Goal: Information Seeking & Learning: Learn about a topic

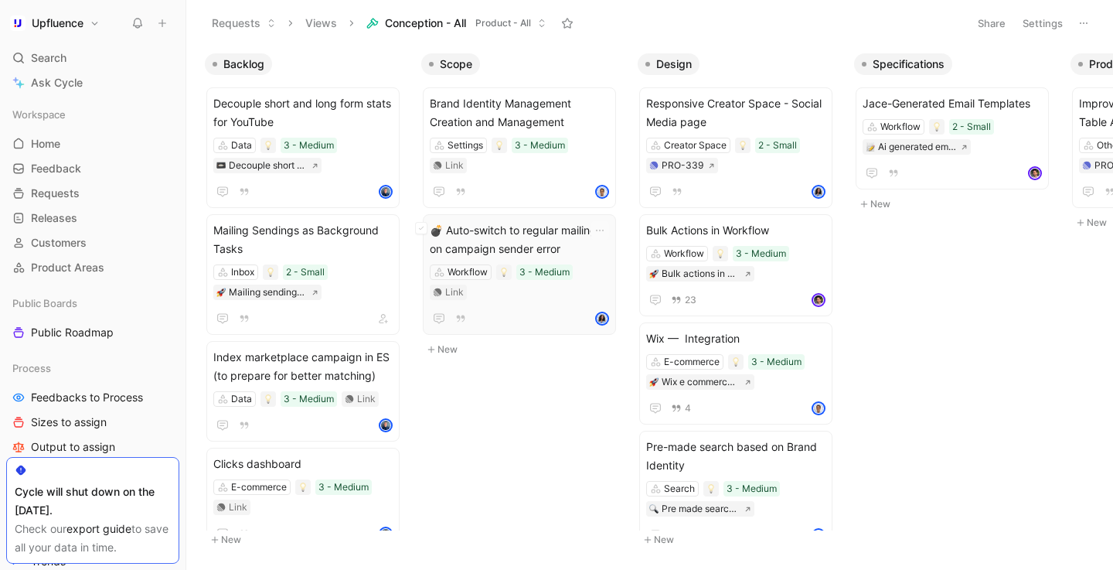
click at [571, 221] on span "💣 Auto-switch to regular mailing on campaign sender error" at bounding box center [519, 239] width 179 height 37
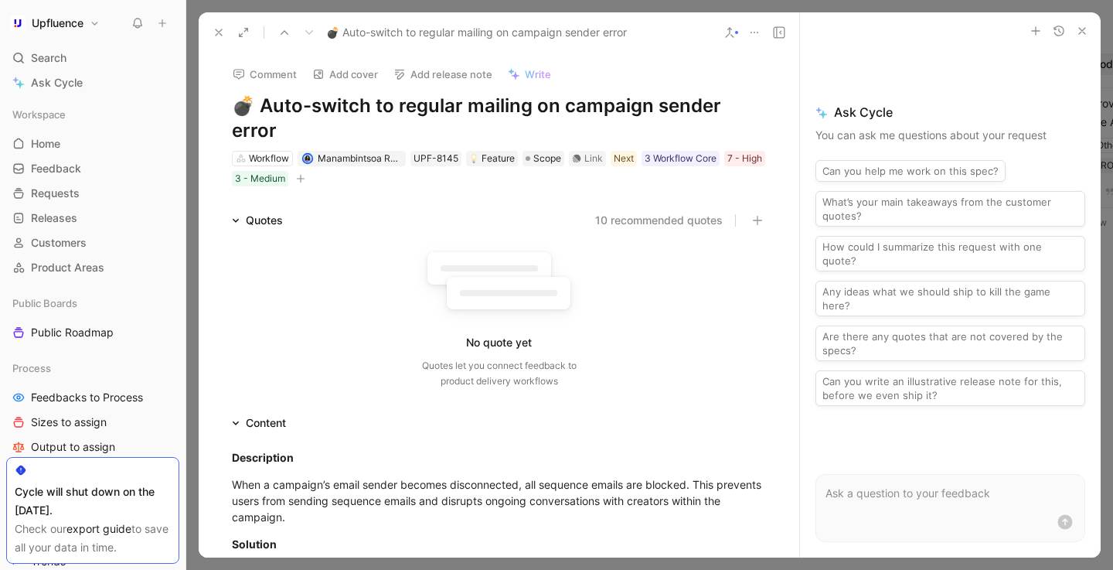
click at [676, 211] on button "10 recommended quotes" at bounding box center [659, 220] width 128 height 19
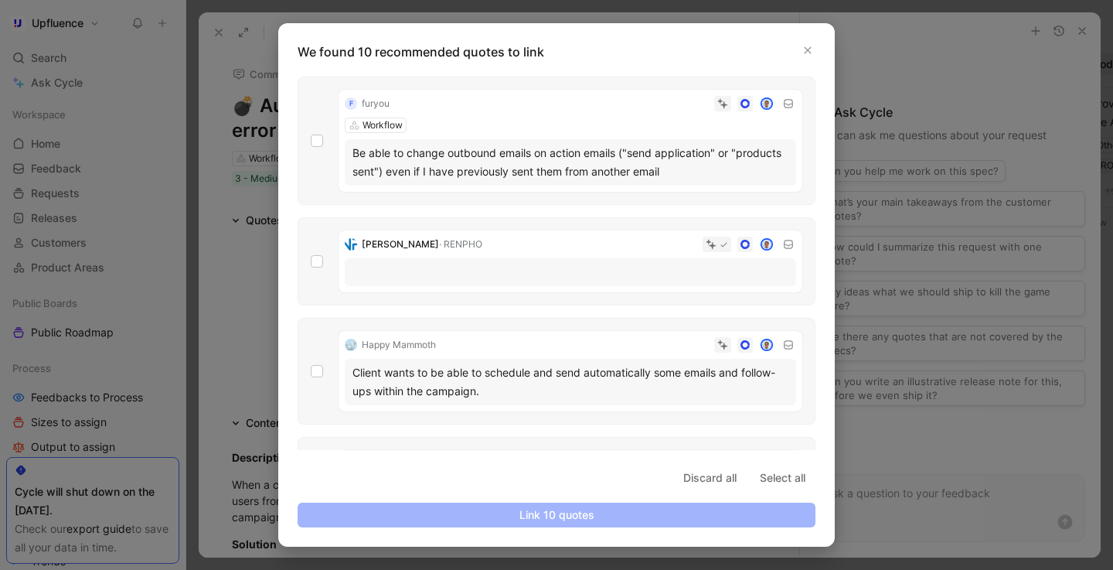
click at [520, 148] on div "Be able to change outbound emails on action emails ("send application" or "prod…" at bounding box center [571, 162] width 436 height 37
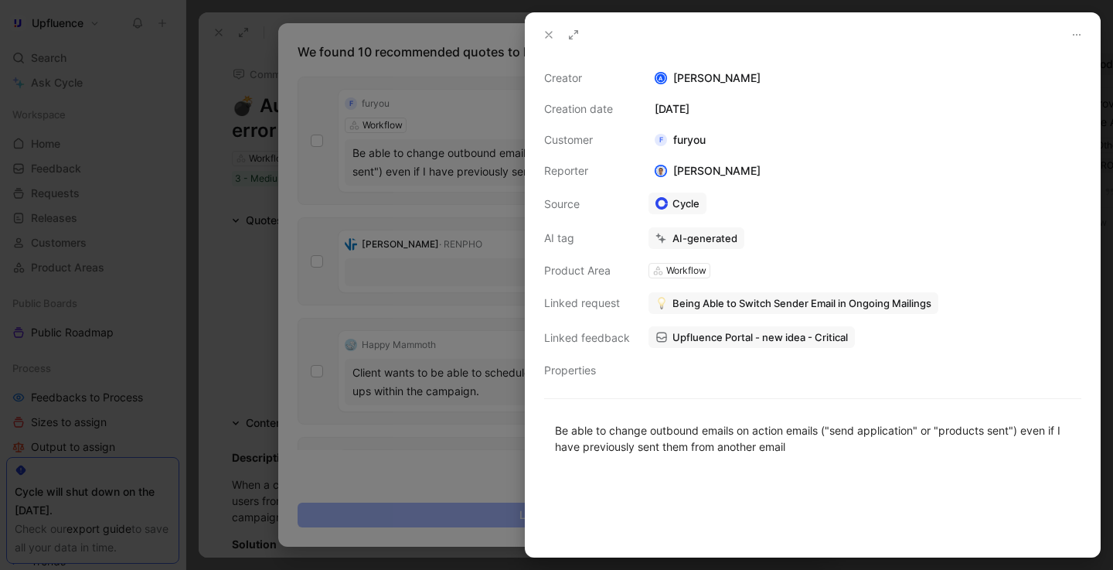
click at [325, 144] on div at bounding box center [556, 285] width 1113 height 570
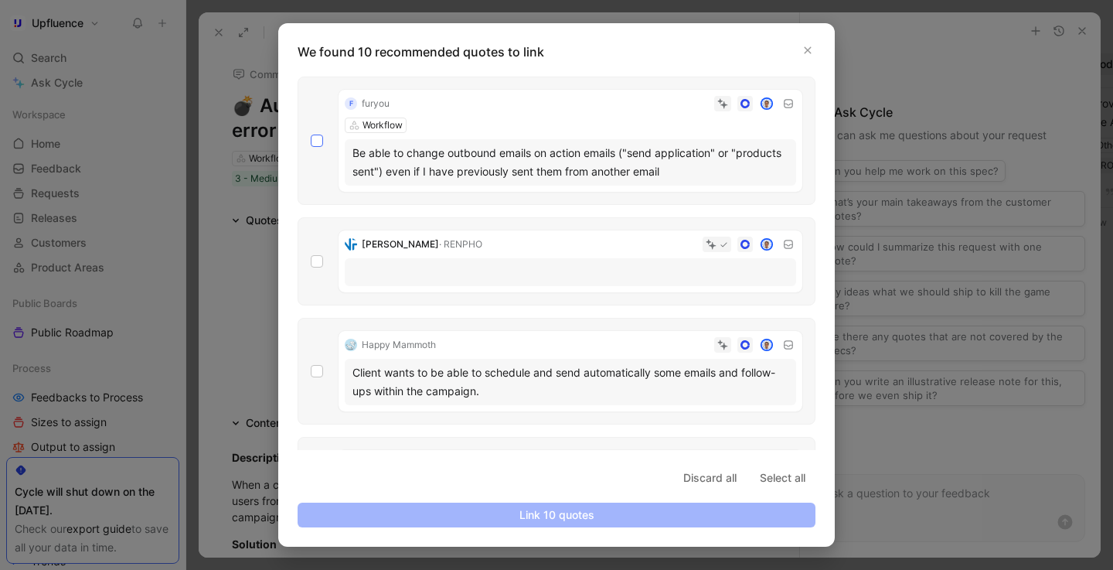
click at [316, 141] on icon at bounding box center [316, 140] width 9 height 9
click at [311, 135] on input "checkbox" at bounding box center [311, 135] width 0 height 0
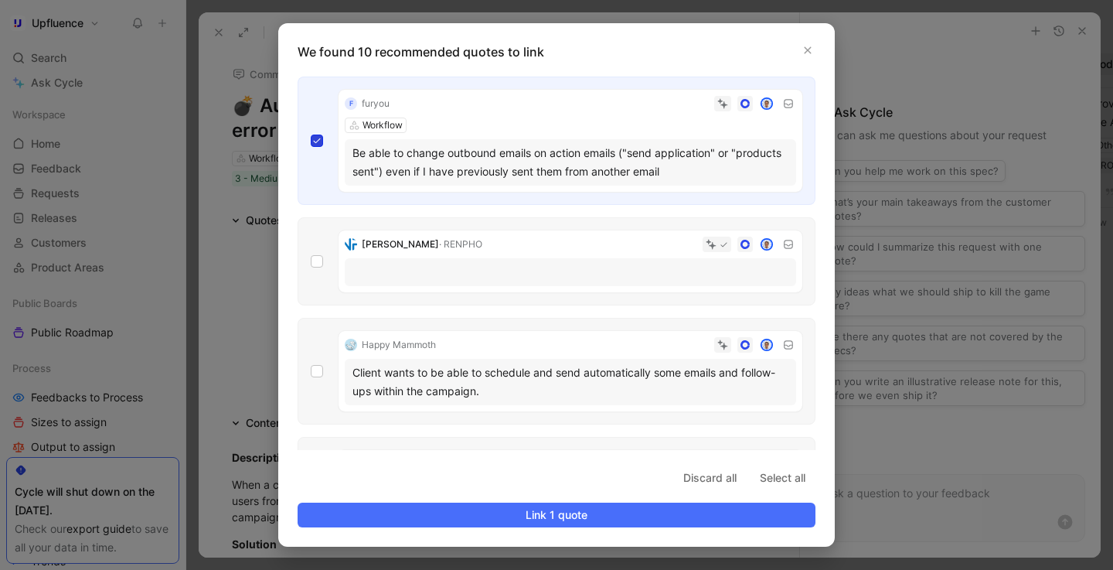
click at [316, 143] on icon at bounding box center [316, 140] width 9 height 9
click at [311, 135] on input "checkbox" at bounding box center [311, 135] width 0 height 0
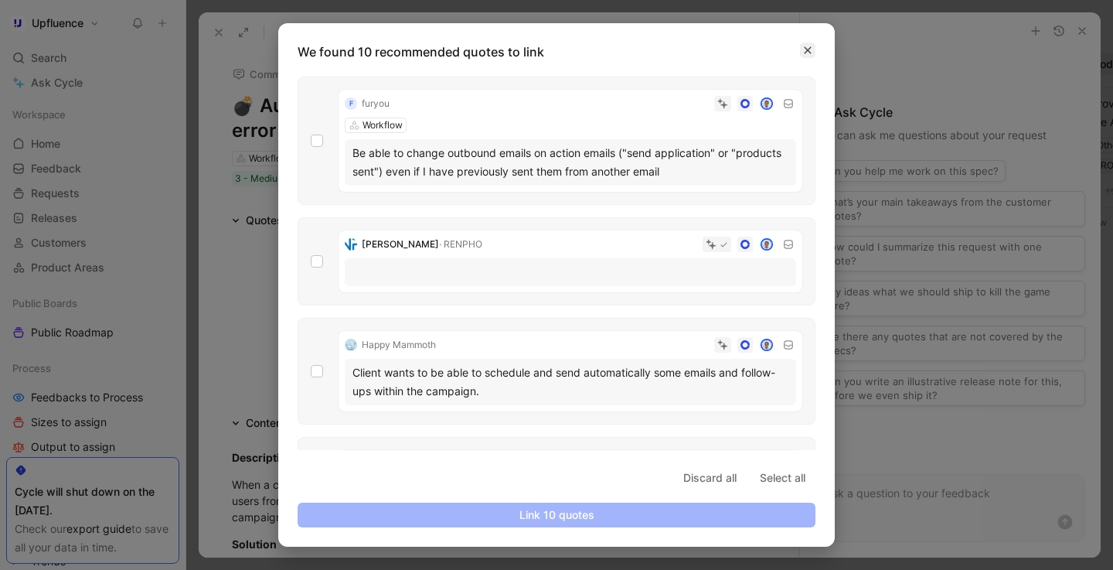
click at [802, 49] on button "button" at bounding box center [807, 50] width 15 height 15
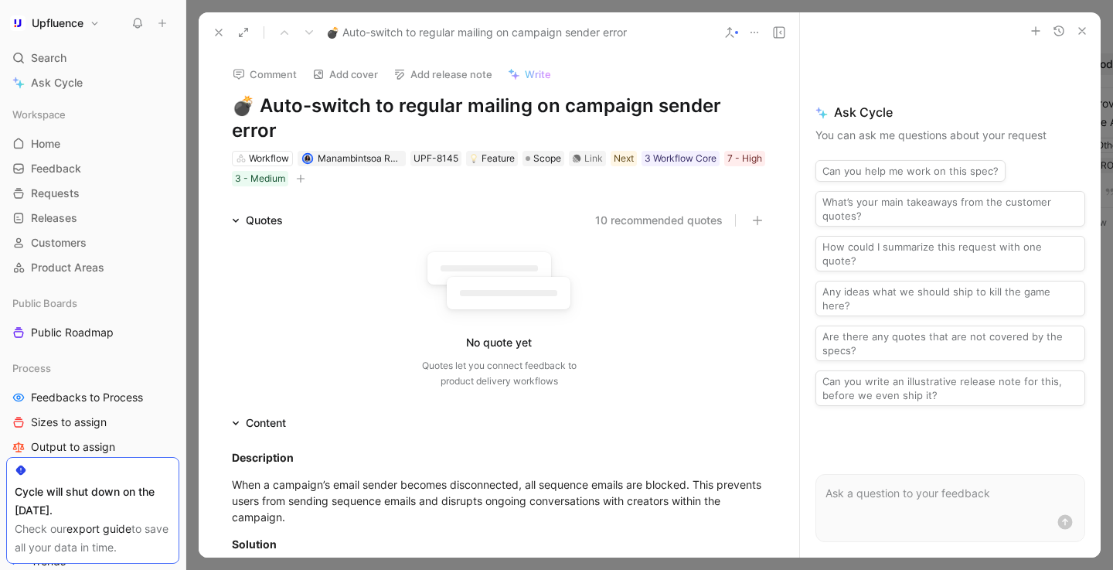
click at [647, 211] on button "10 recommended quotes" at bounding box center [659, 220] width 128 height 19
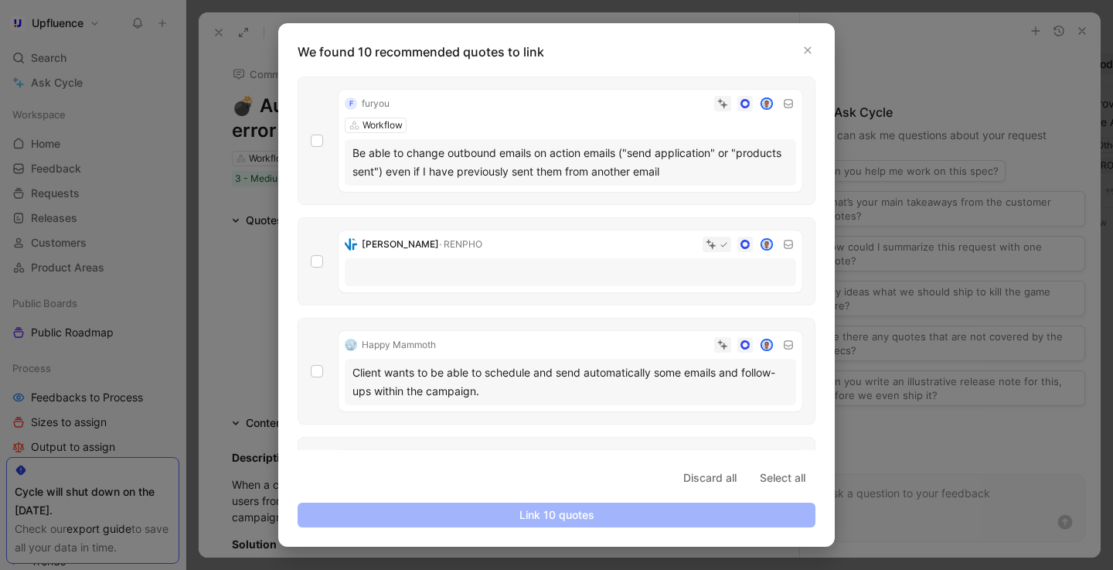
click at [308, 134] on div "f furyou Workflow Be able to change outbound emails on action emails ("send app…" at bounding box center [557, 141] width 518 height 128
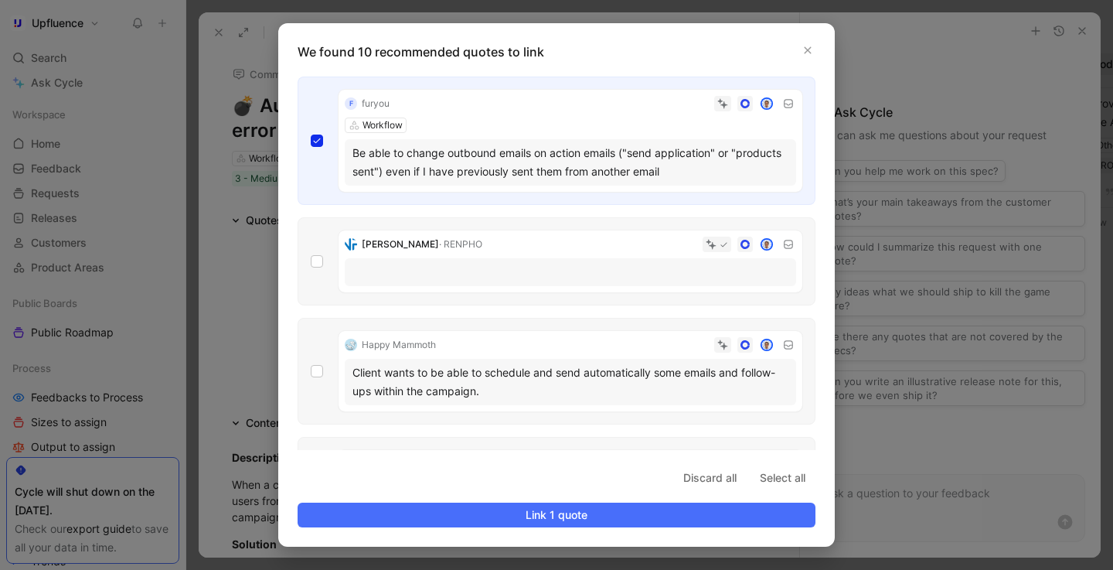
click at [461, 272] on p at bounding box center [571, 271] width 436 height 16
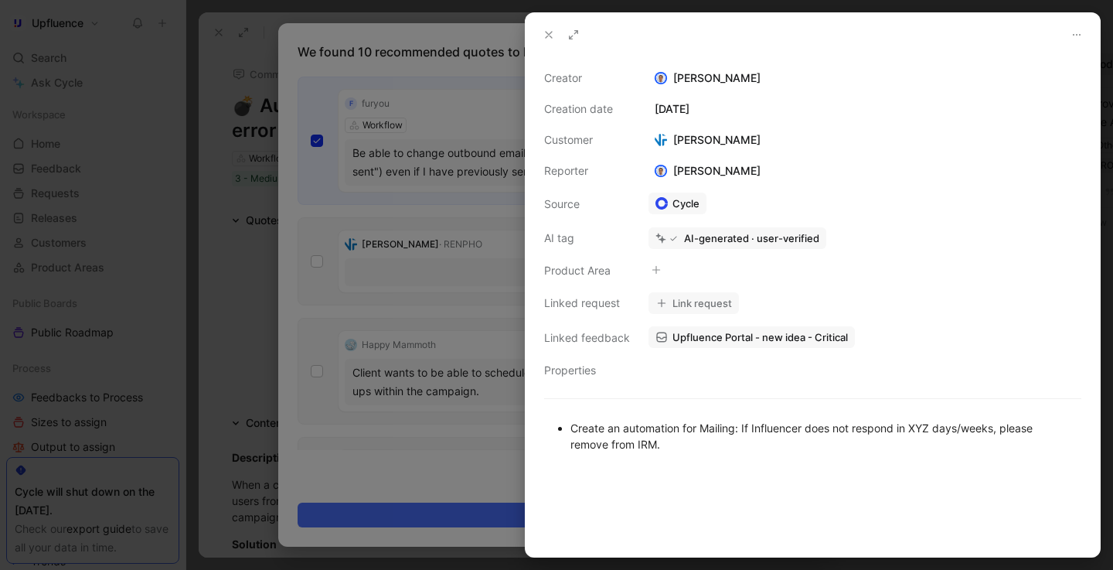
click at [546, 33] on icon at bounding box center [549, 35] width 12 height 12
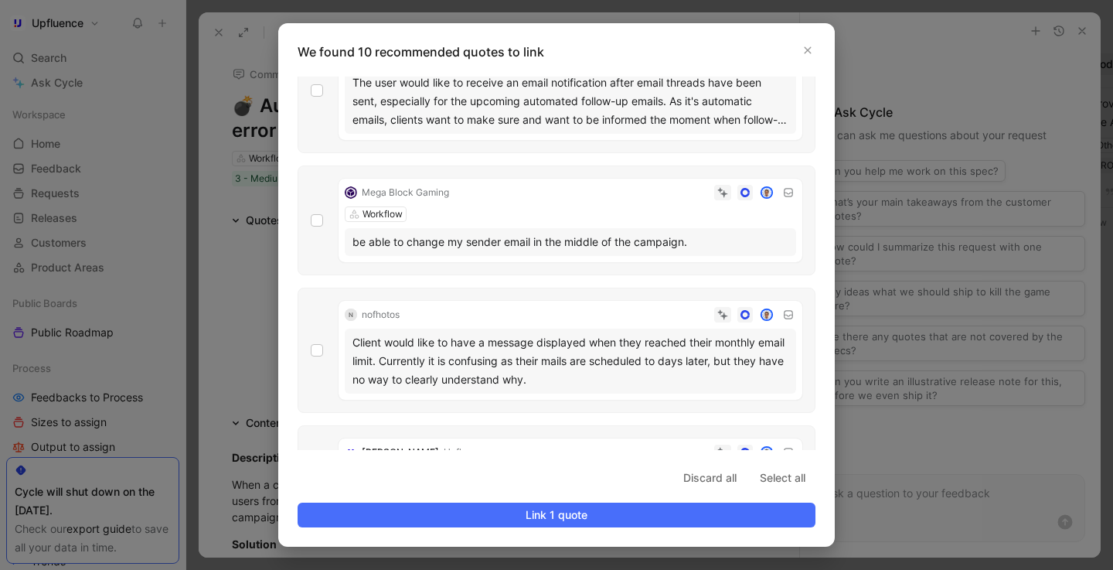
scroll to position [744, 0]
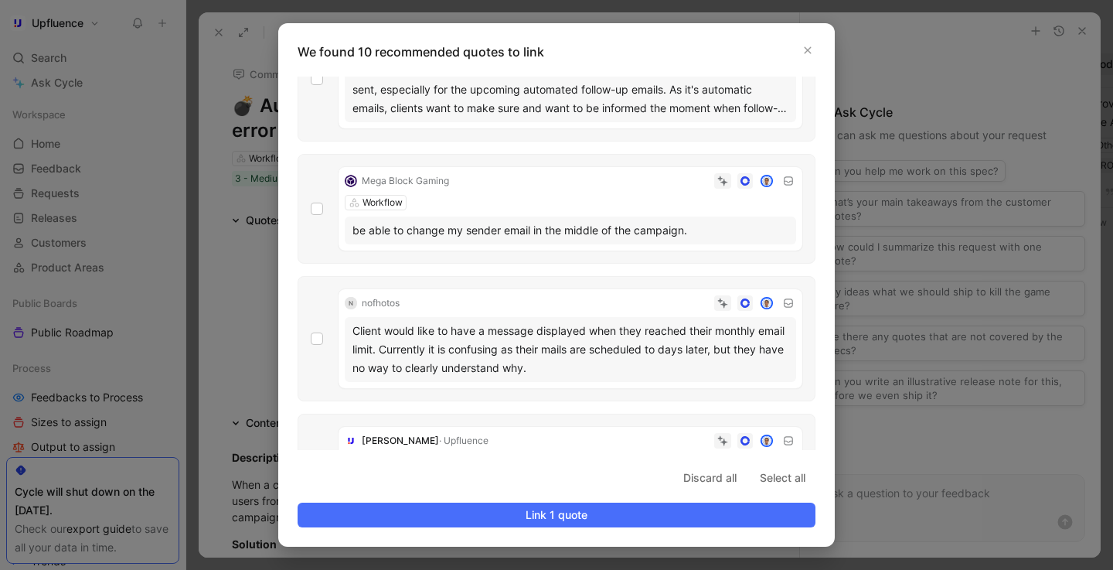
click at [343, 225] on div "Mega Block Gaming Workflow be able to change my sender email in the middle of t…" at bounding box center [571, 208] width 464 height 83
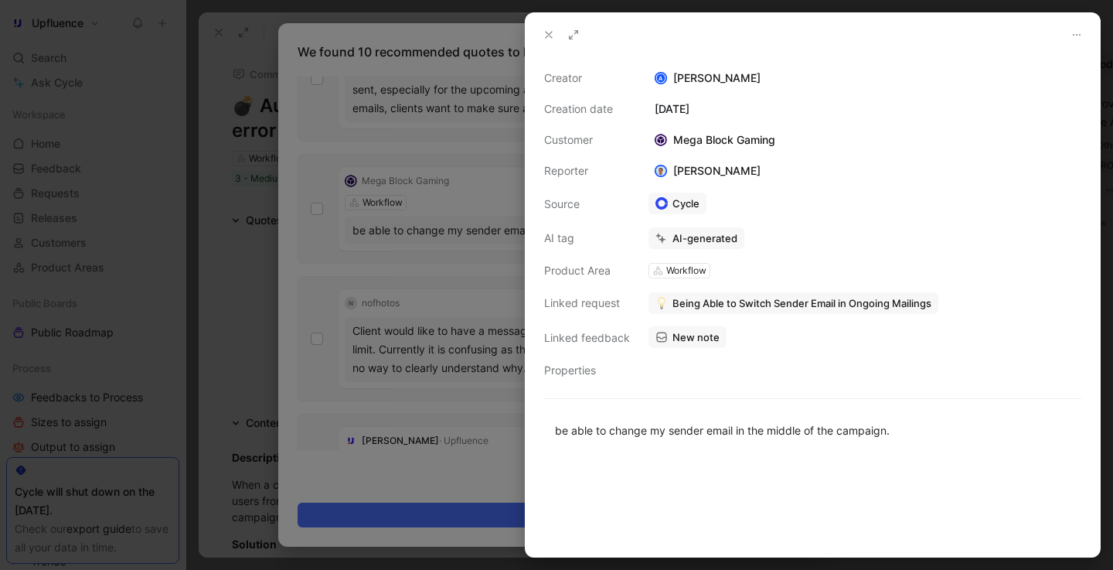
click at [322, 225] on div at bounding box center [556, 285] width 1113 height 570
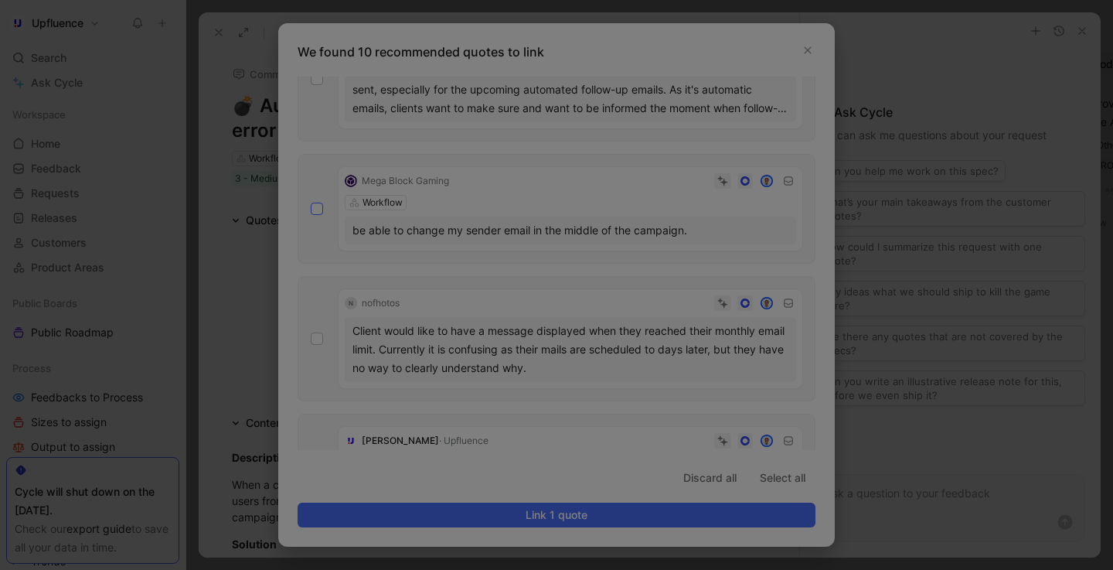
click at [320, 212] on icon at bounding box center [316, 208] width 9 height 9
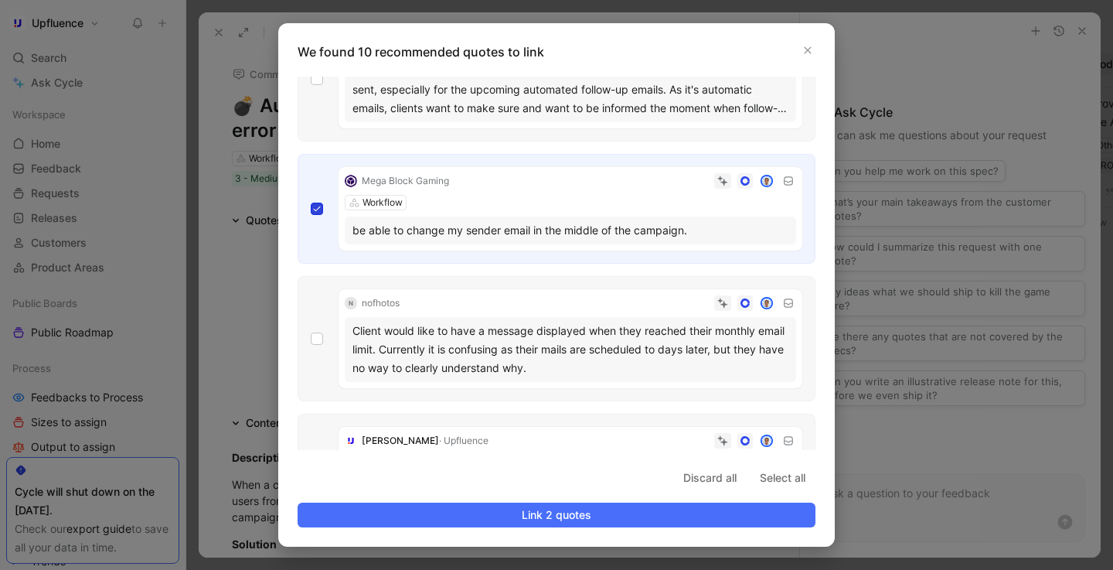
click at [316, 213] on icon at bounding box center [316, 208] width 9 height 9
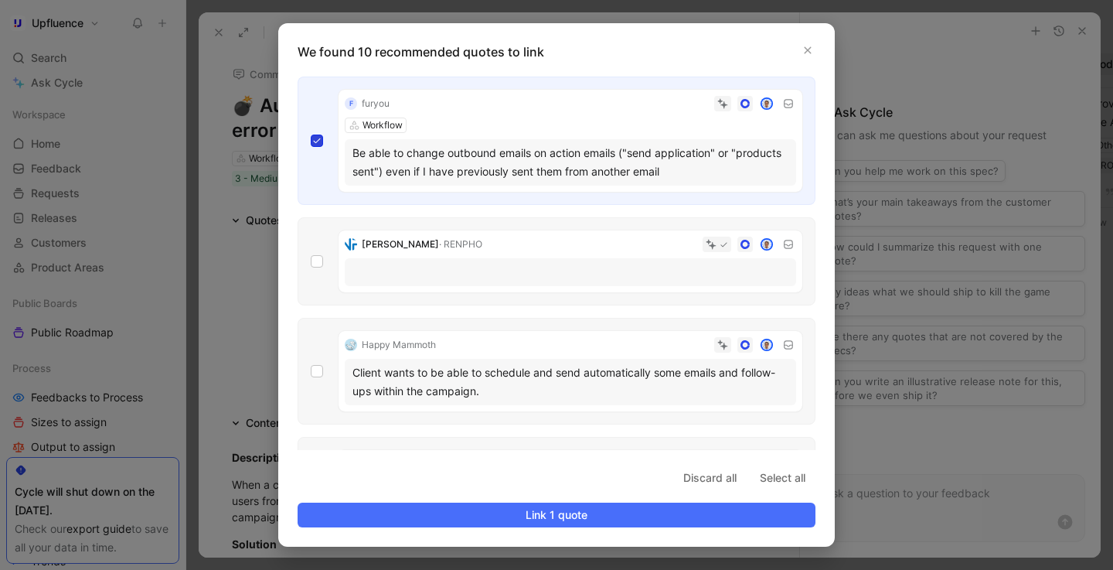
click at [313, 141] on icon at bounding box center [316, 140] width 9 height 9
click at [311, 135] on input "checkbox" at bounding box center [311, 135] width 0 height 0
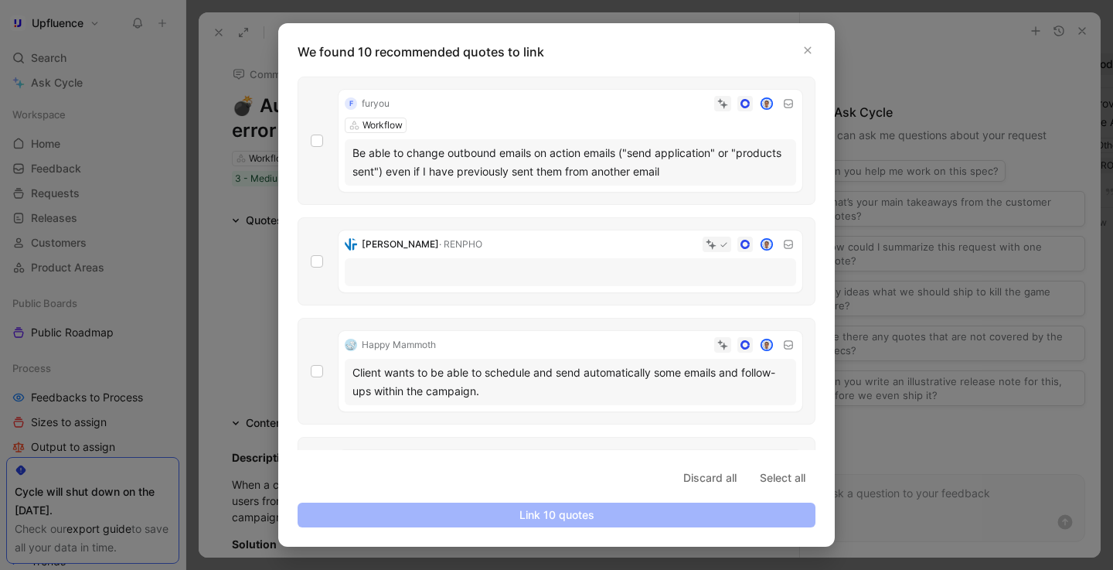
click at [525, 126] on div "f furyou Workflow Be able to change outbound emails on action emails ("send app…" at bounding box center [571, 141] width 464 height 102
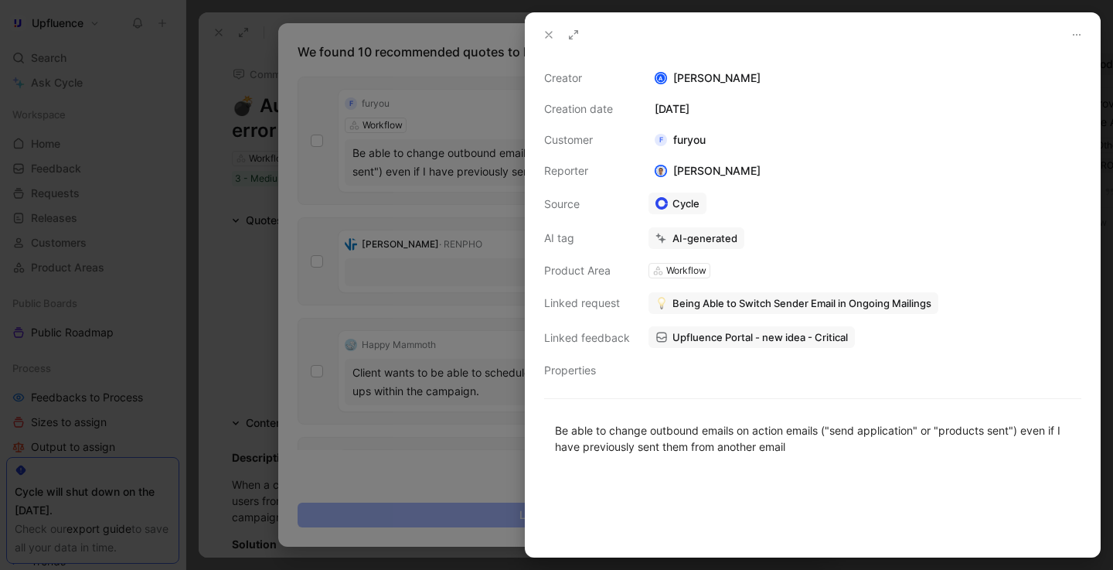
click at [774, 301] on span "Being Able to Switch Sender Email in Ongoing Mailings" at bounding box center [802, 303] width 259 height 14
click at [543, 33] on icon at bounding box center [549, 35] width 12 height 12
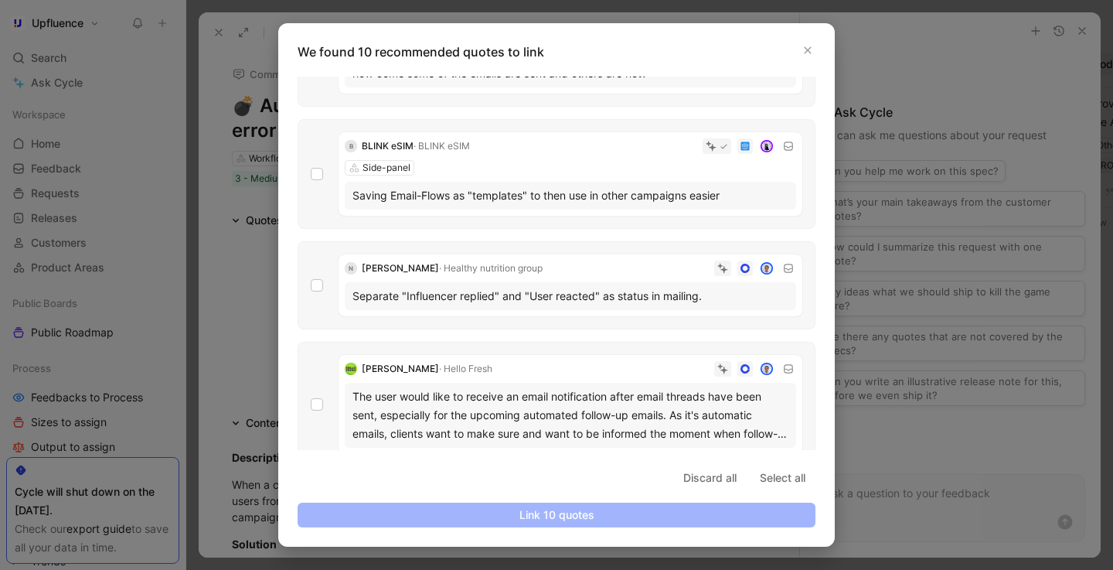
scroll to position [420, 0]
click at [807, 53] on icon "button" at bounding box center [807, 50] width 9 height 9
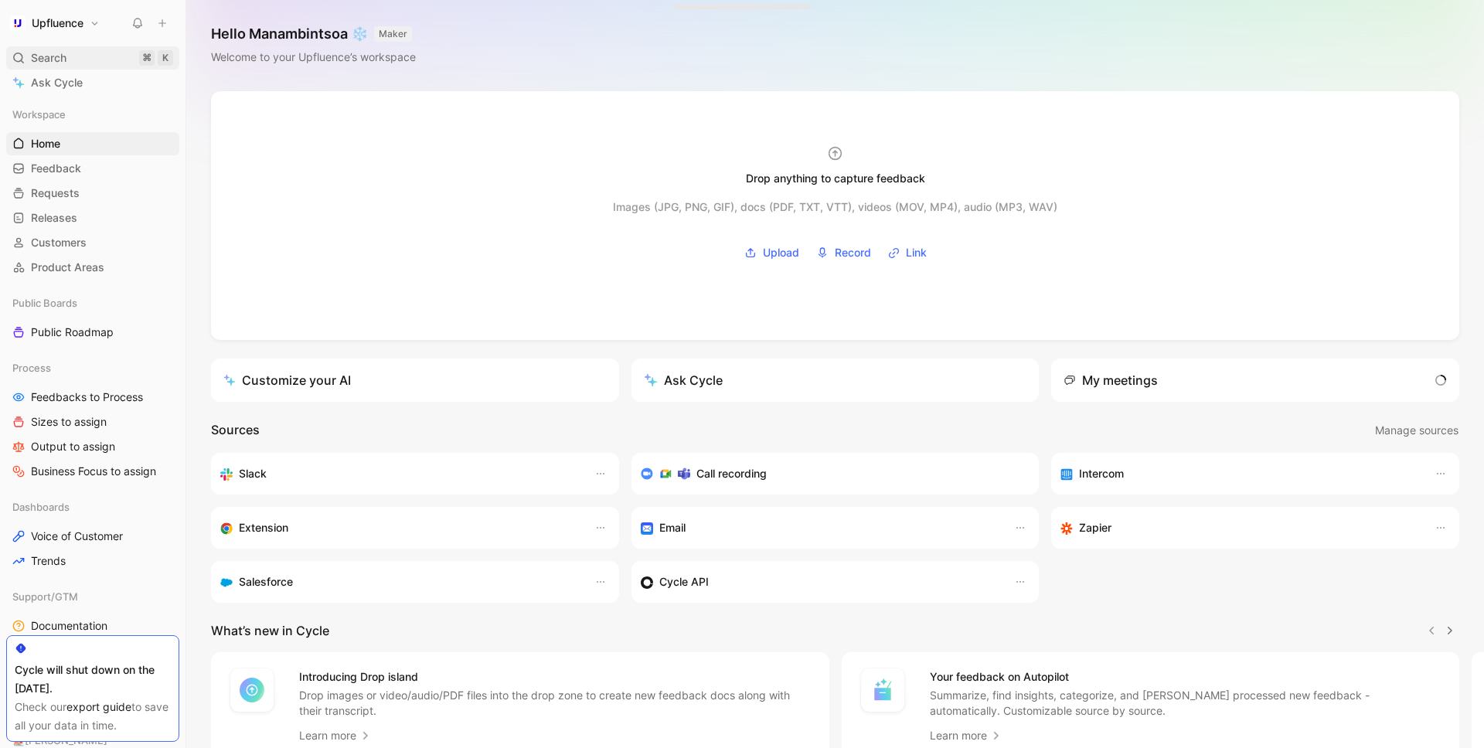
click at [74, 61] on div "Search ⌘ K" at bounding box center [92, 57] width 173 height 23
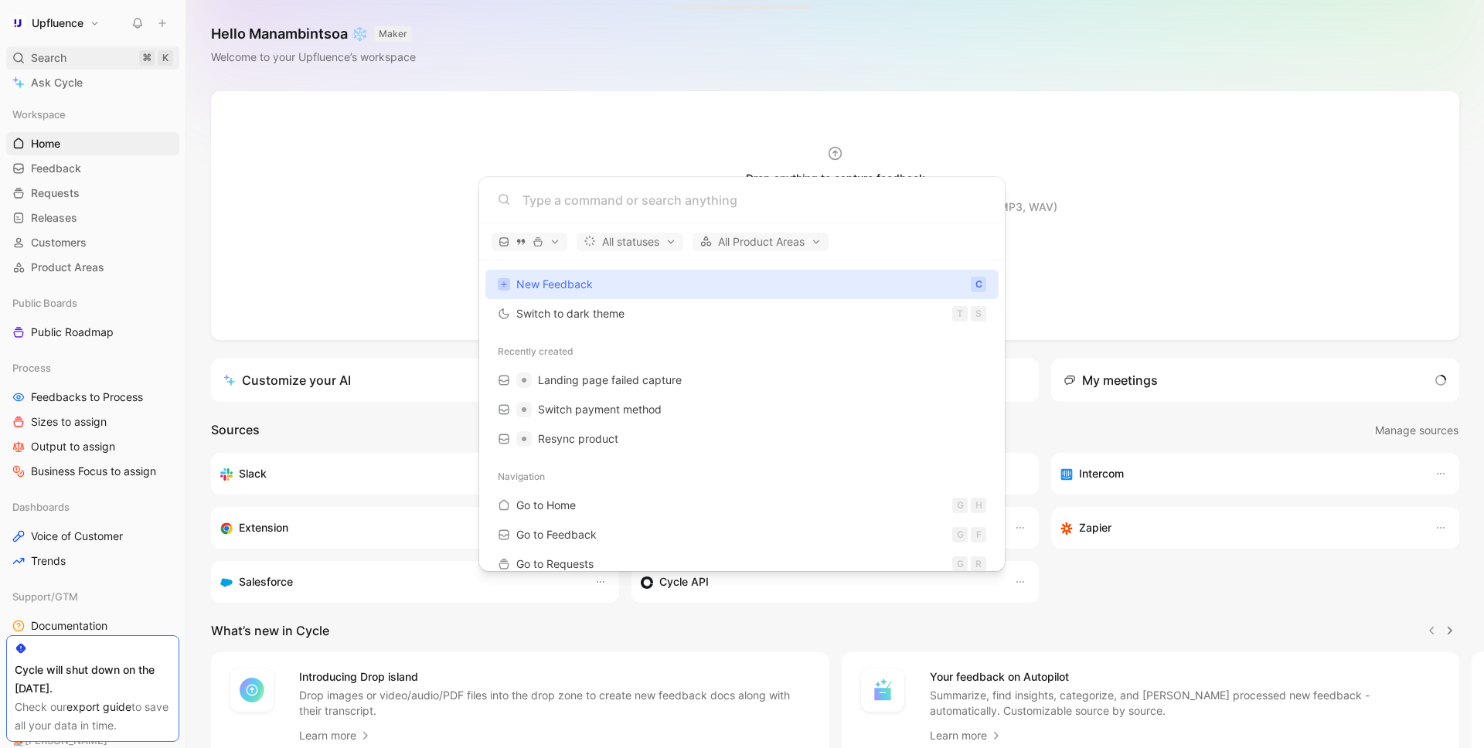
click at [74, 61] on body "Upfluence Search ⌘ K Ask Cycle Workspace Home G then H Feedback G then F Reques…" at bounding box center [742, 374] width 1484 height 748
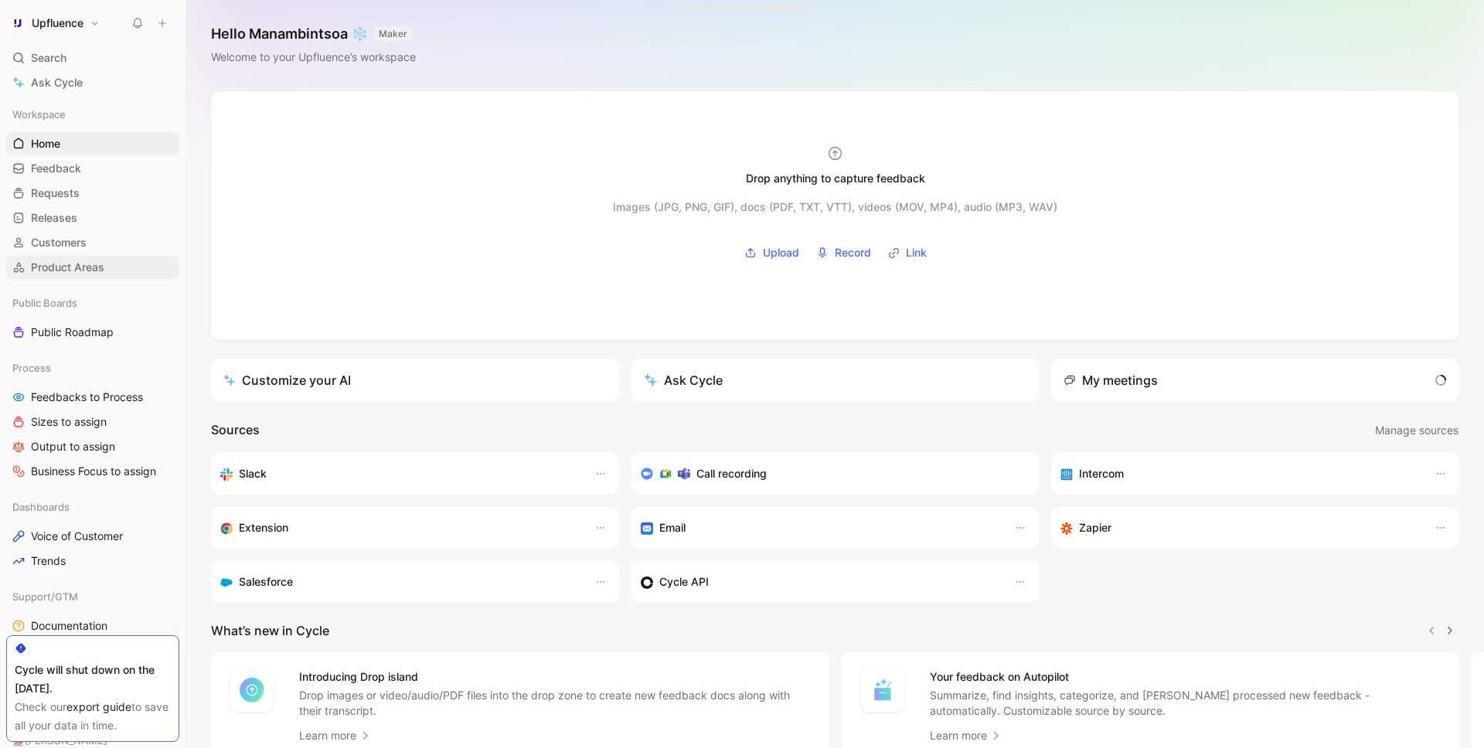
click at [85, 265] on span "Product Areas" at bounding box center [67, 267] width 73 height 15
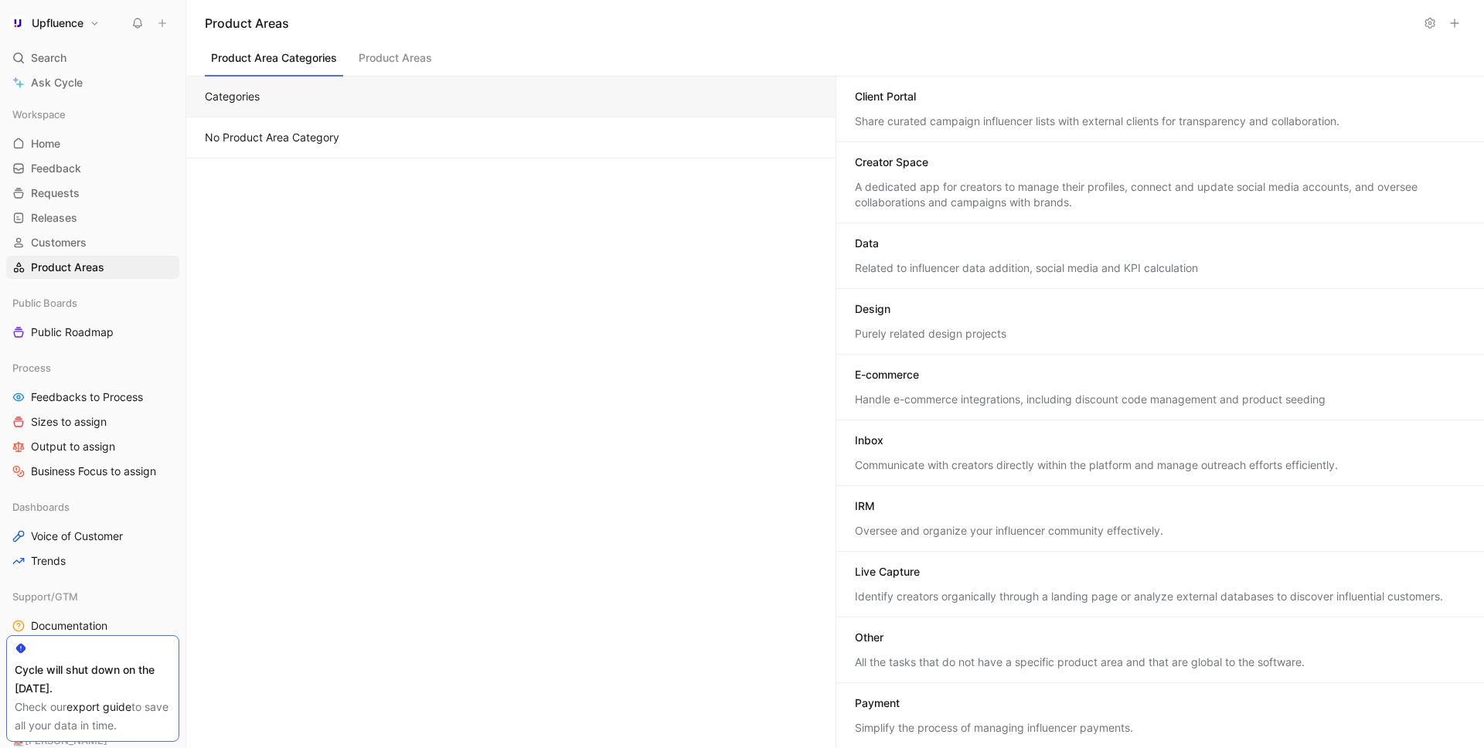
scroll to position [109, 0]
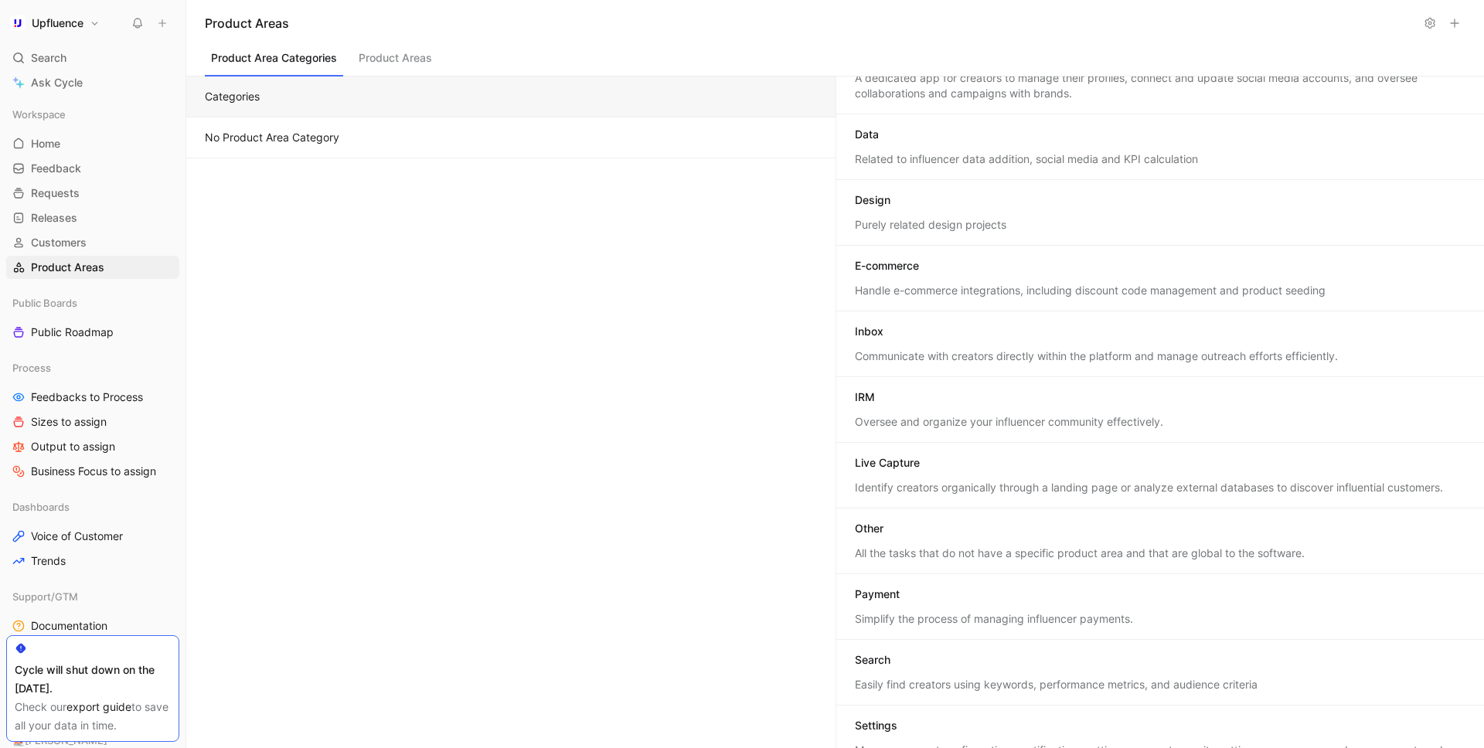
click at [915, 340] on div "Inbox" at bounding box center [1161, 333] width 612 height 19
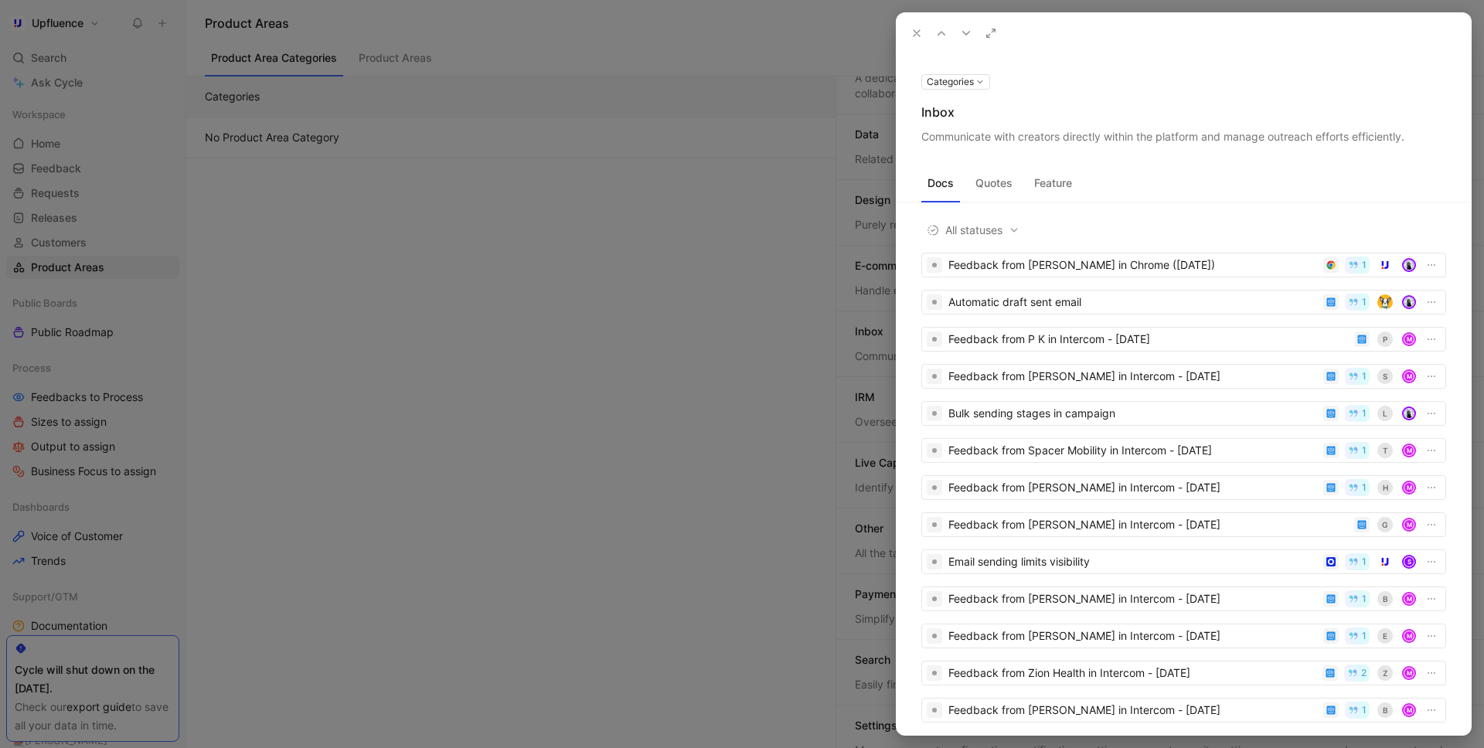
click at [1055, 197] on div "Docs Quotes Feature" at bounding box center [1184, 186] width 574 height 31
click at [1052, 184] on button "Feature" at bounding box center [1053, 183] width 50 height 25
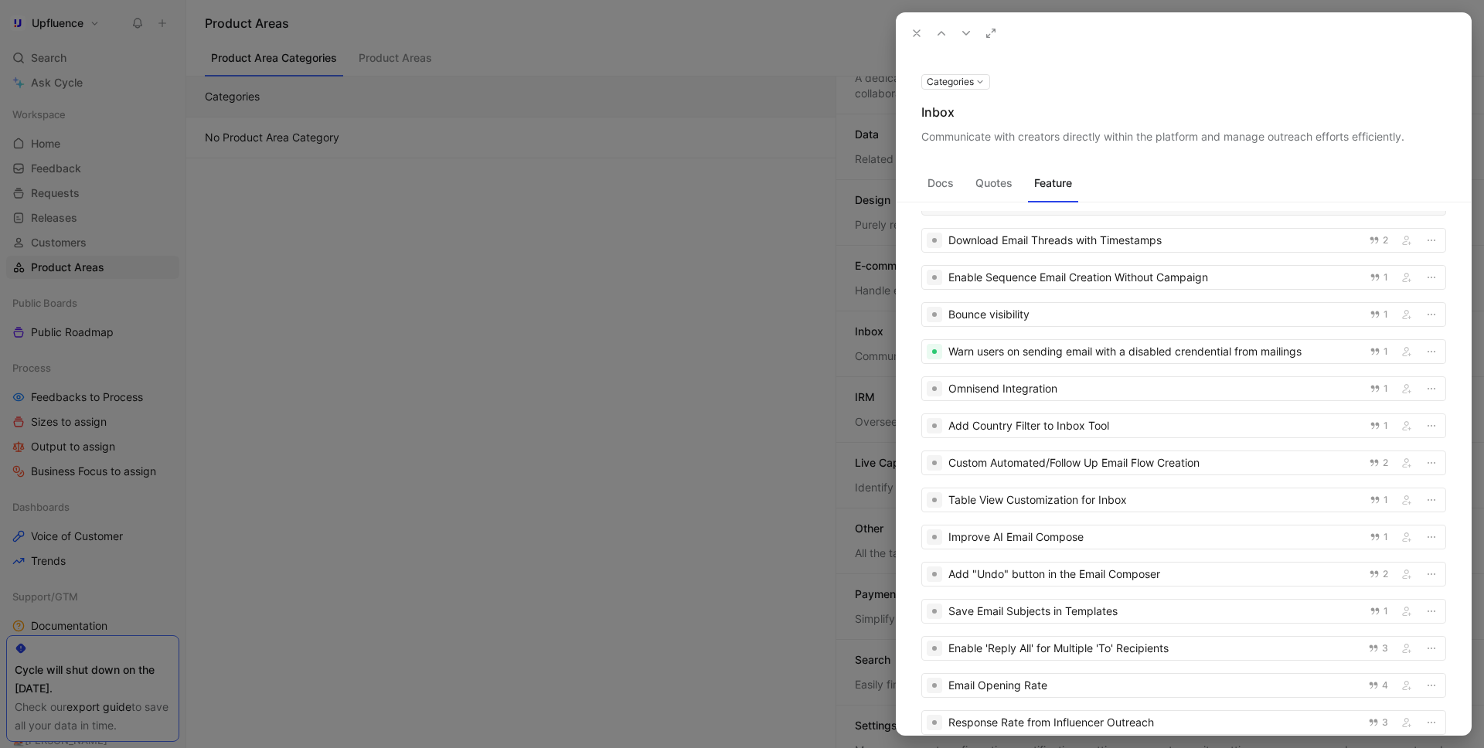
scroll to position [451, 0]
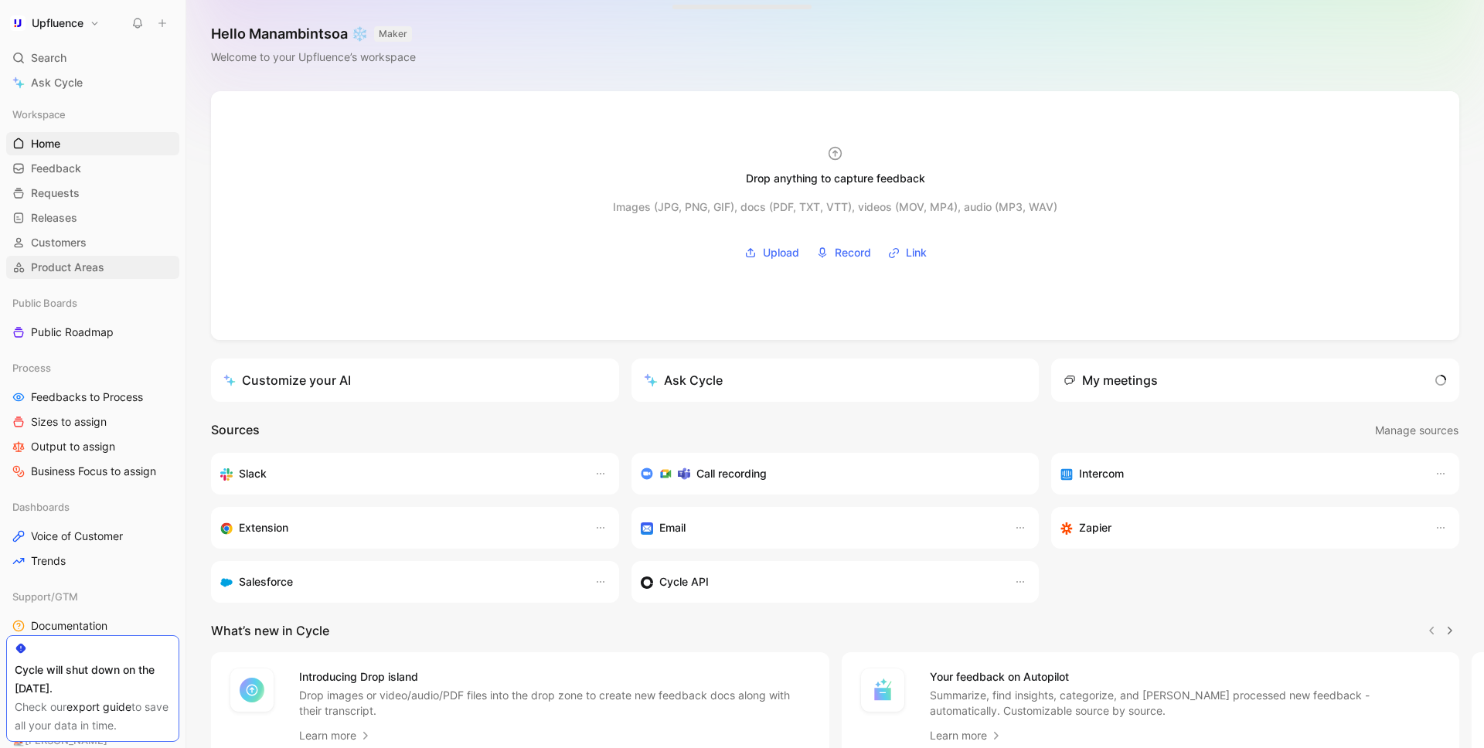
click at [94, 269] on span "Product Areas" at bounding box center [67, 267] width 73 height 15
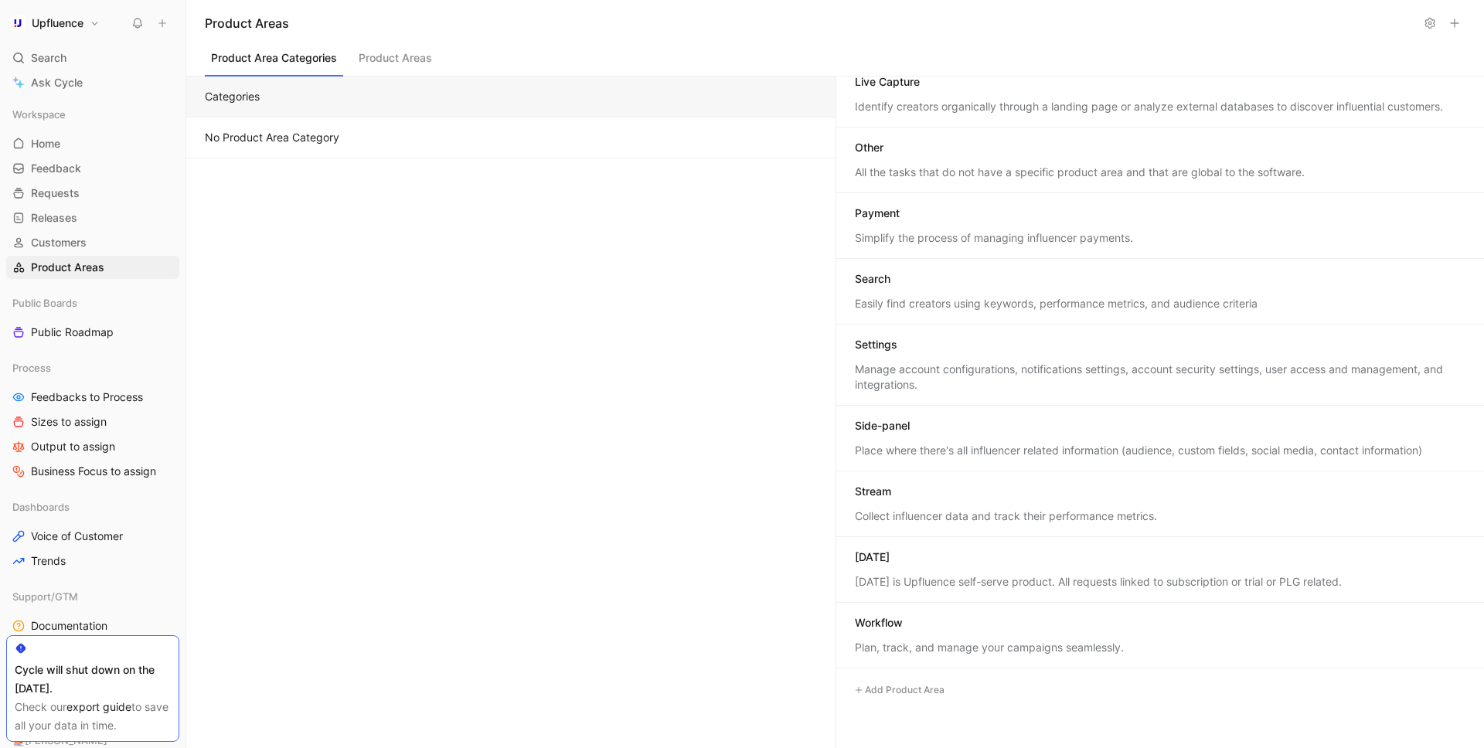
scroll to position [578, 0]
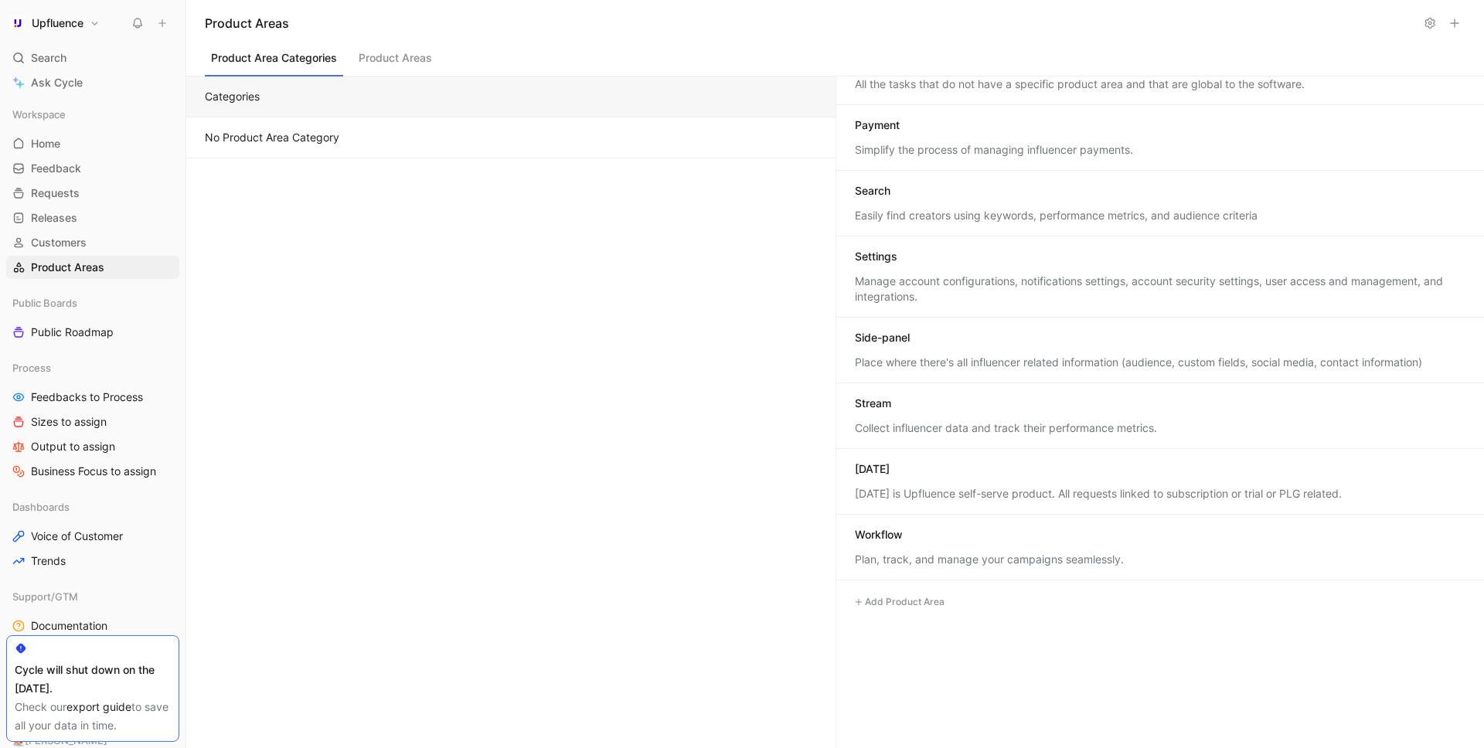
click at [921, 606] on button "Add Product Area" at bounding box center [899, 602] width 101 height 19
click at [892, 254] on div at bounding box center [742, 374] width 1484 height 748
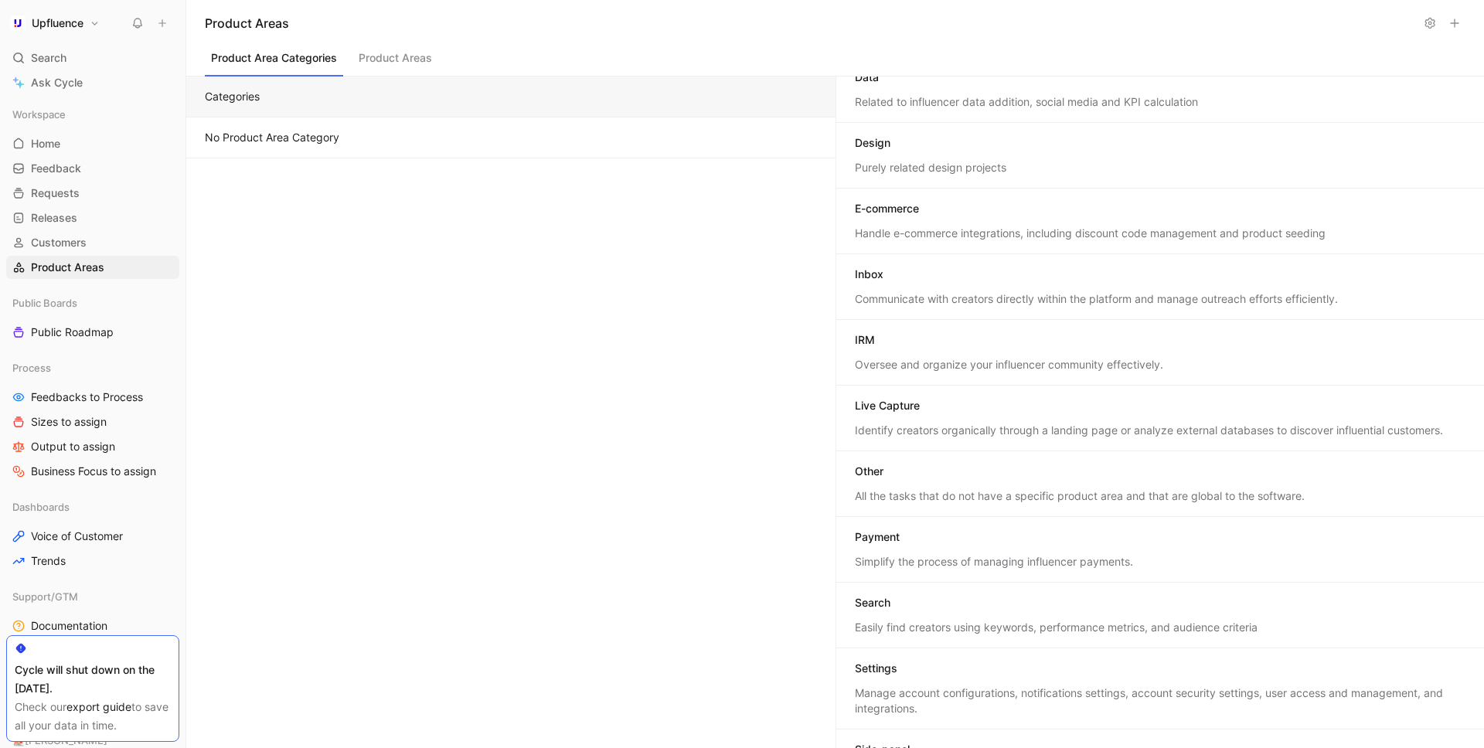
scroll to position [83, 0]
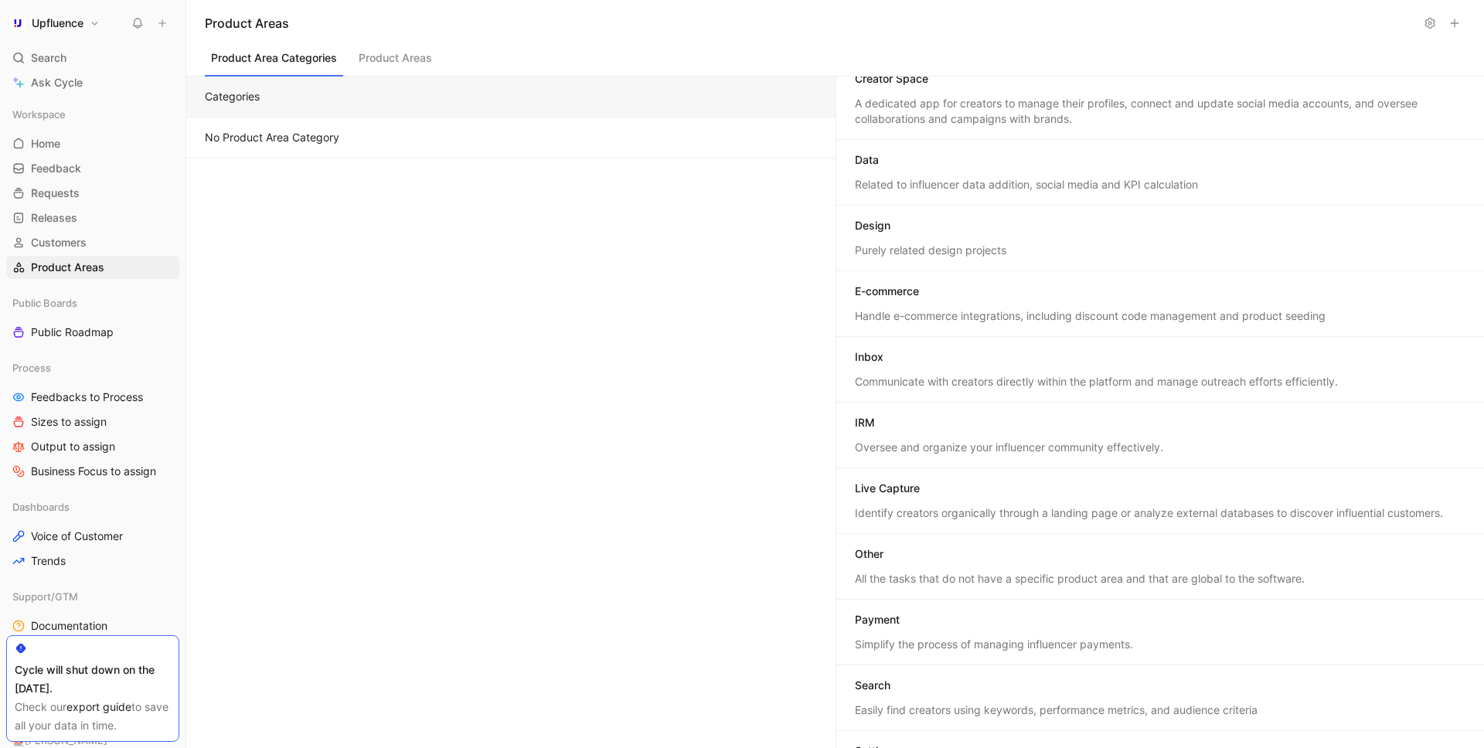
click at [895, 373] on div "Inbox Communicate with creators directly within the platform and manage outreac…" at bounding box center [1160, 370] width 649 height 66
